Goal: Register for event/course

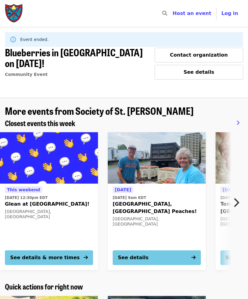
click at [237, 199] on icon "chevron-right icon" at bounding box center [236, 203] width 6 height 12
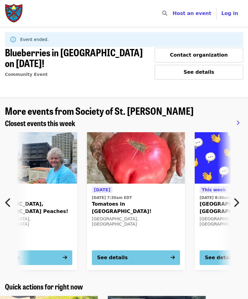
scroll to position [0, 164]
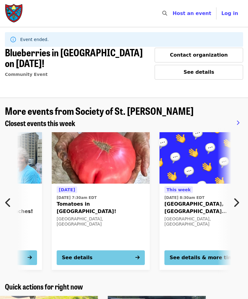
click at [239, 202] on button "Next item" at bounding box center [238, 202] width 20 height 17
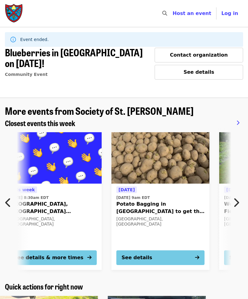
scroll to position [0, 327]
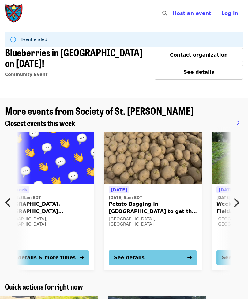
click at [237, 201] on icon "chevron-right icon" at bounding box center [236, 203] width 6 height 12
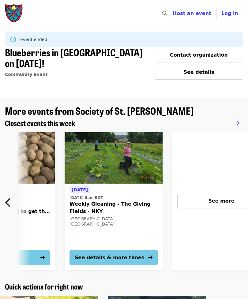
scroll to position [0, 491]
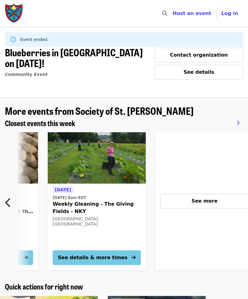
click at [207, 199] on span "See more" at bounding box center [204, 201] width 26 height 6
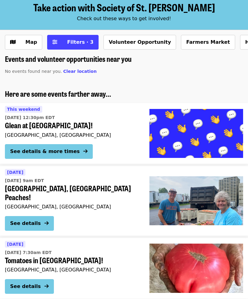
scroll to position [32, 0]
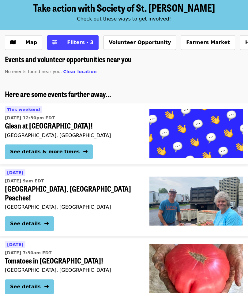
click at [75, 45] on span "Filters · 3" at bounding box center [80, 43] width 26 height 6
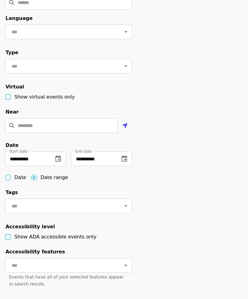
scroll to position [86, 0]
click at [124, 161] on icon "change date" at bounding box center [125, 159] width 6 height 6
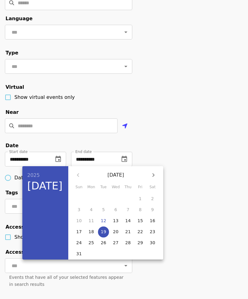
click at [154, 176] on icon "button" at bounding box center [153, 175] width 7 height 7
click at [106, 247] on button "30" at bounding box center [103, 243] width 11 height 11
type input "**********"
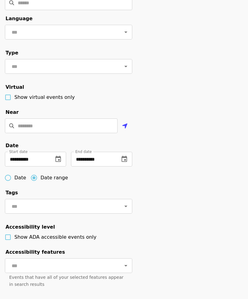
click at [213, 200] on div "**********" at bounding box center [124, 152] width 248 height 342
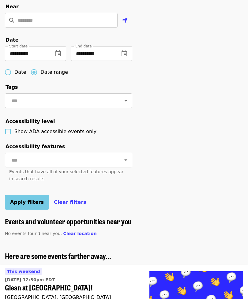
scroll to position [202, 0]
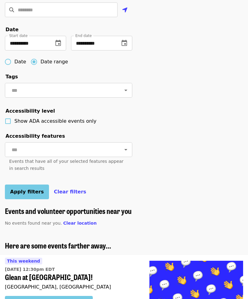
click at [25, 194] on span "Apply filters" at bounding box center [27, 192] width 34 height 6
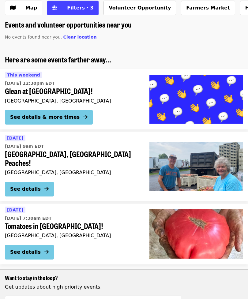
scroll to position [68, 0]
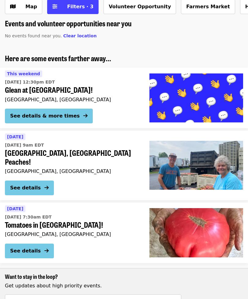
click at [28, 185] on div "See details" at bounding box center [25, 188] width 31 height 7
